Goal: Transaction & Acquisition: Book appointment/travel/reservation

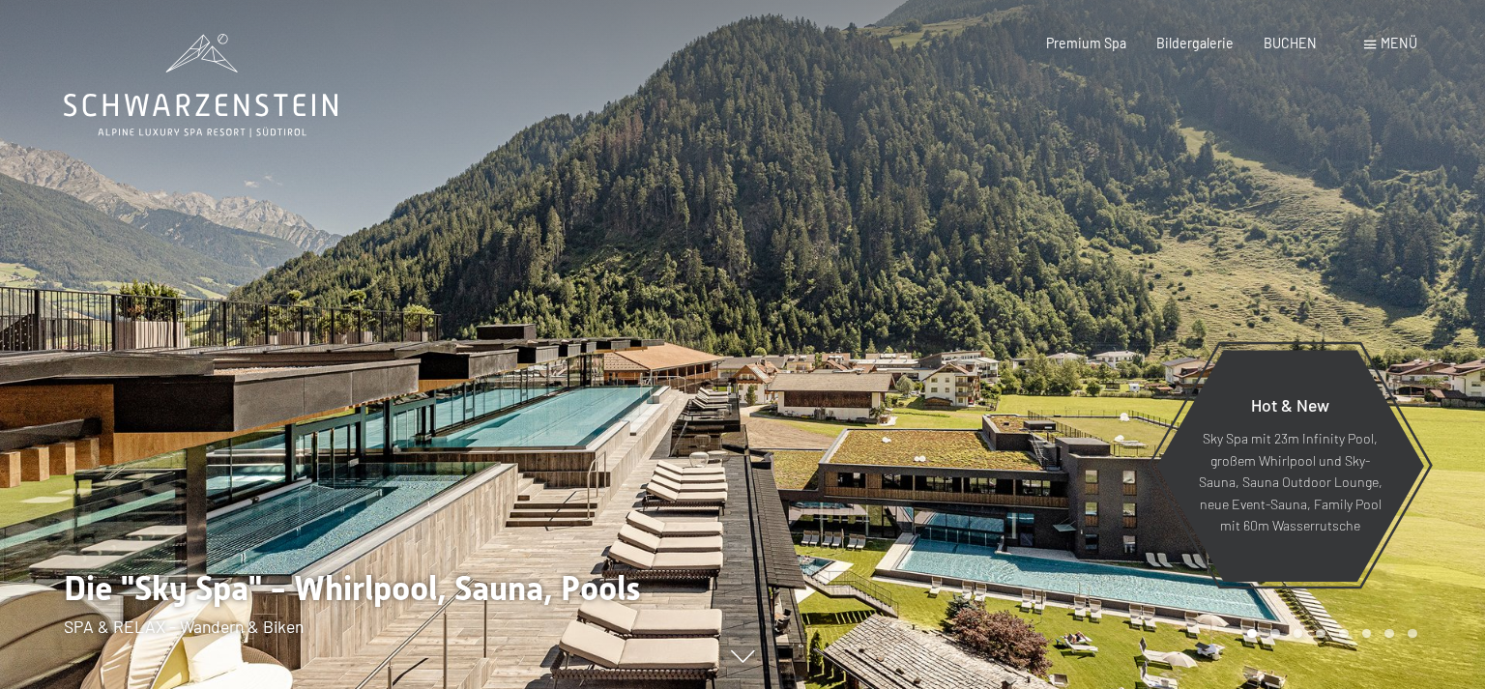
click at [1090, 40] on span "Premium Spa" at bounding box center [1086, 43] width 80 height 16
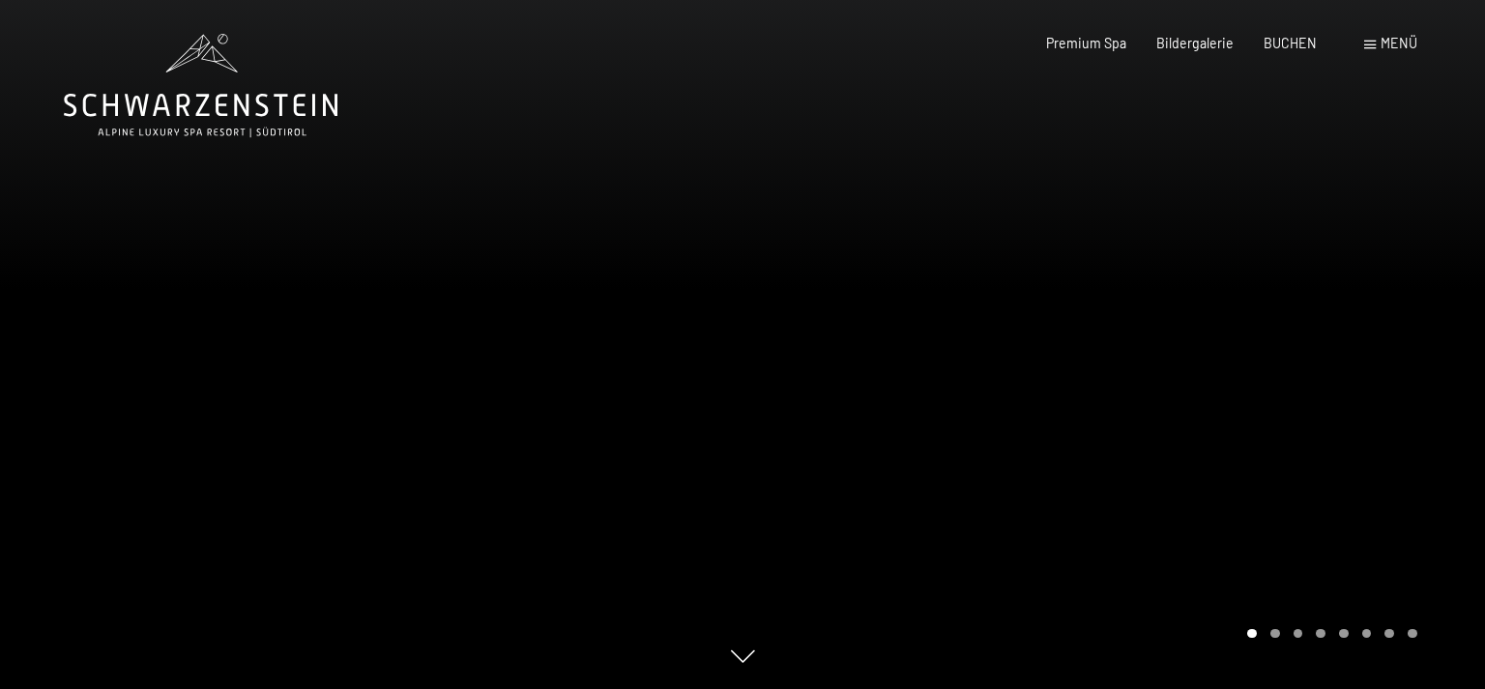
click at [1384, 44] on span "Menü" at bounding box center [1398, 43] width 37 height 16
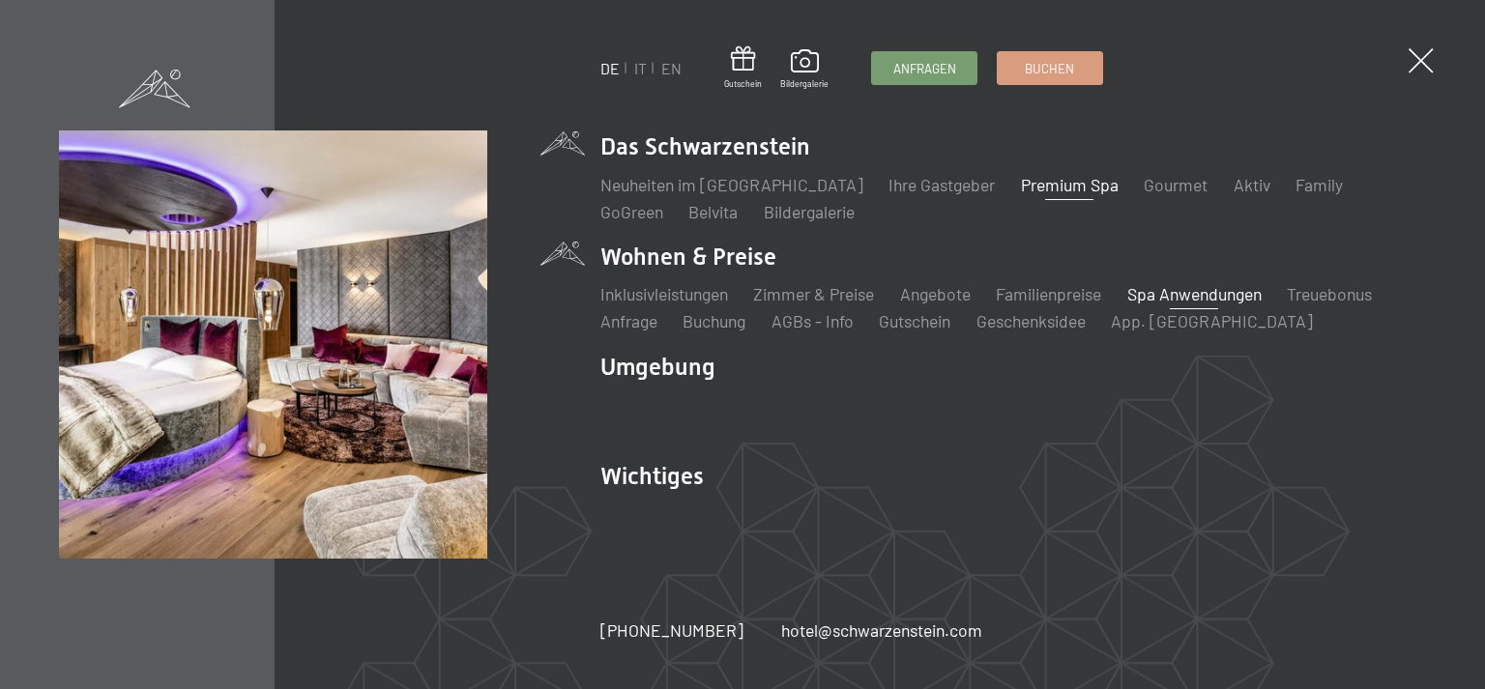
click at [1227, 298] on link "Spa Anwendungen" at bounding box center [1194, 293] width 134 height 21
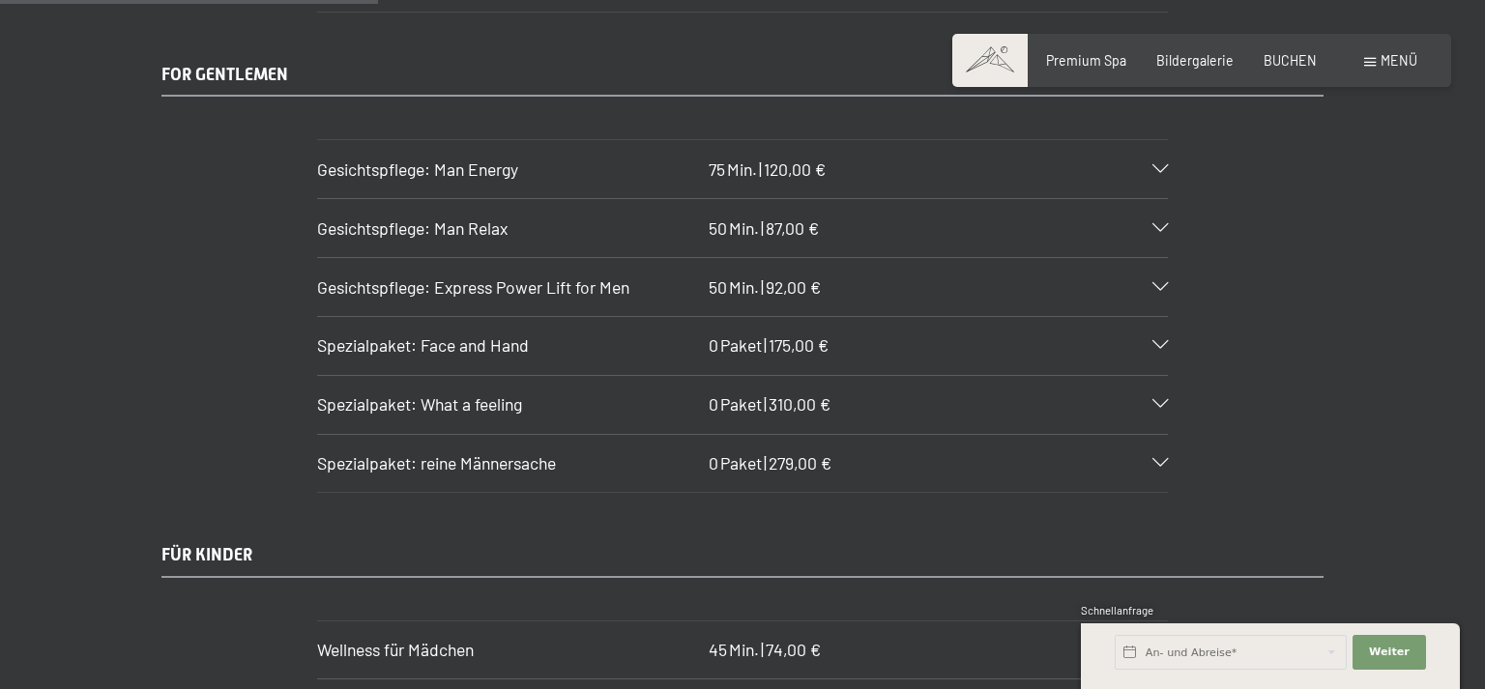
scroll to position [3675, 0]
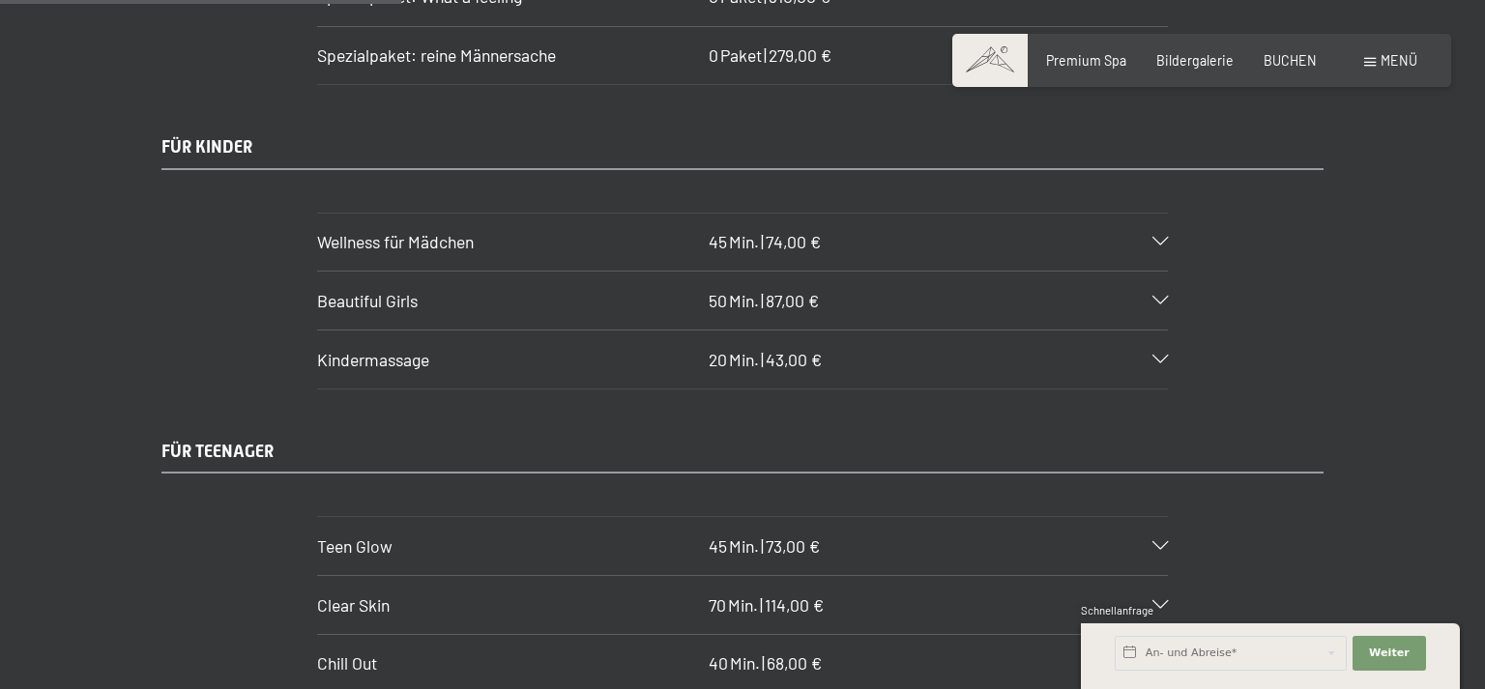
click at [1157, 238] on icon at bounding box center [1159, 242] width 15 height 9
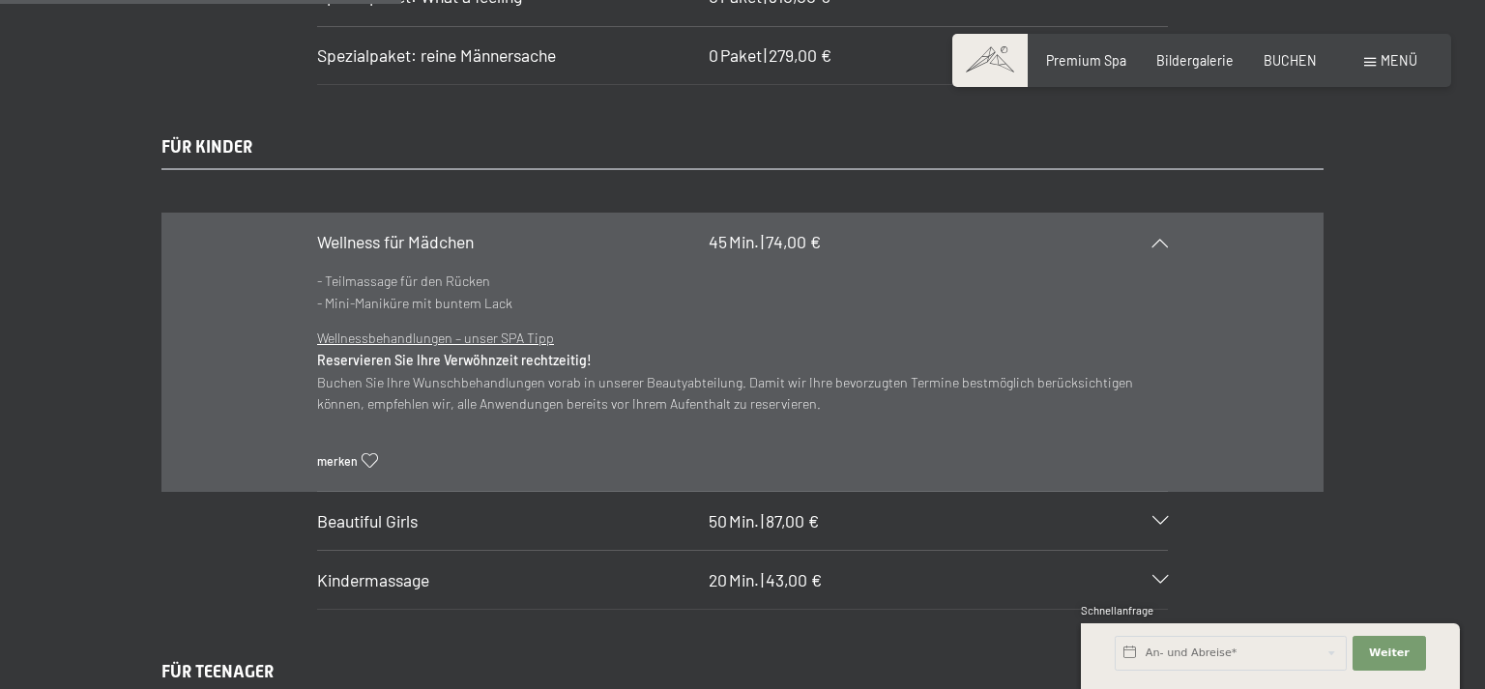
click at [1166, 517] on icon at bounding box center [1159, 521] width 15 height 9
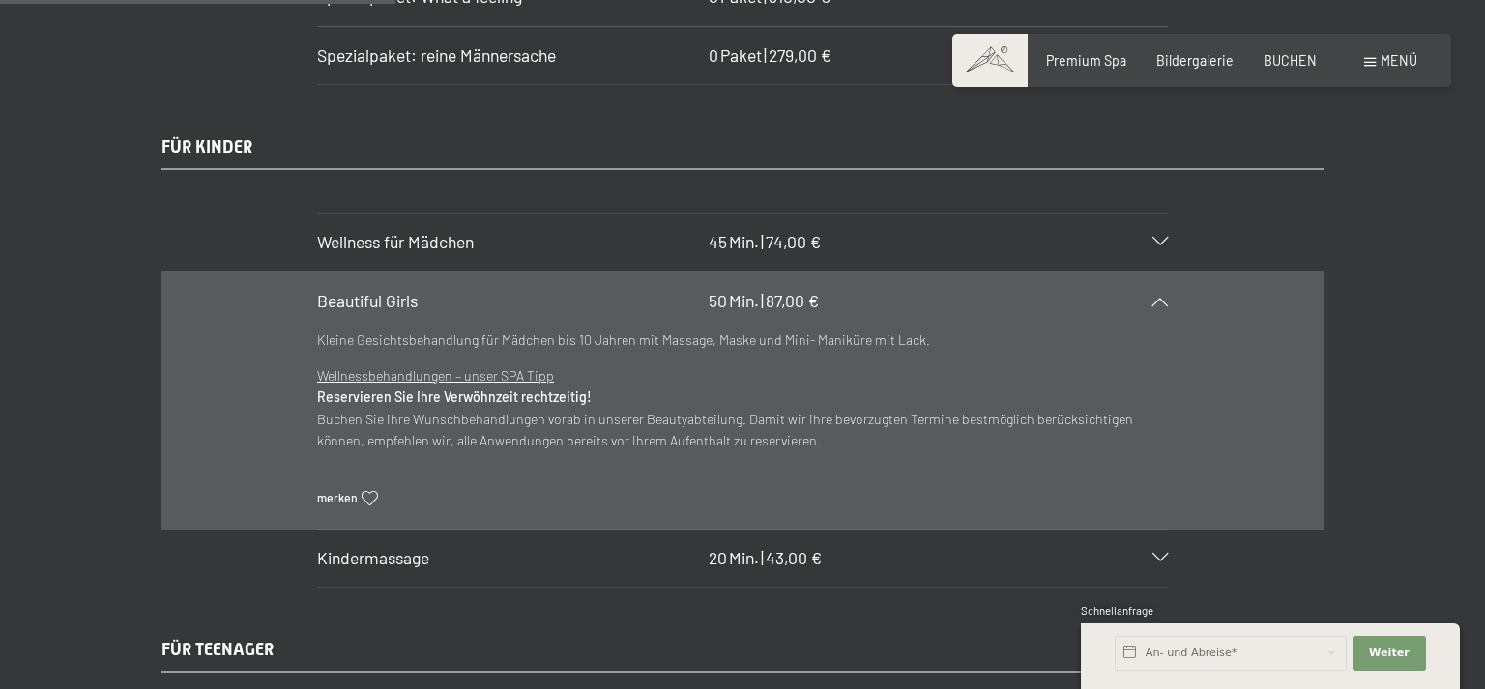
scroll to position [3777, 0]
